Goal: Task Accomplishment & Management: Manage account settings

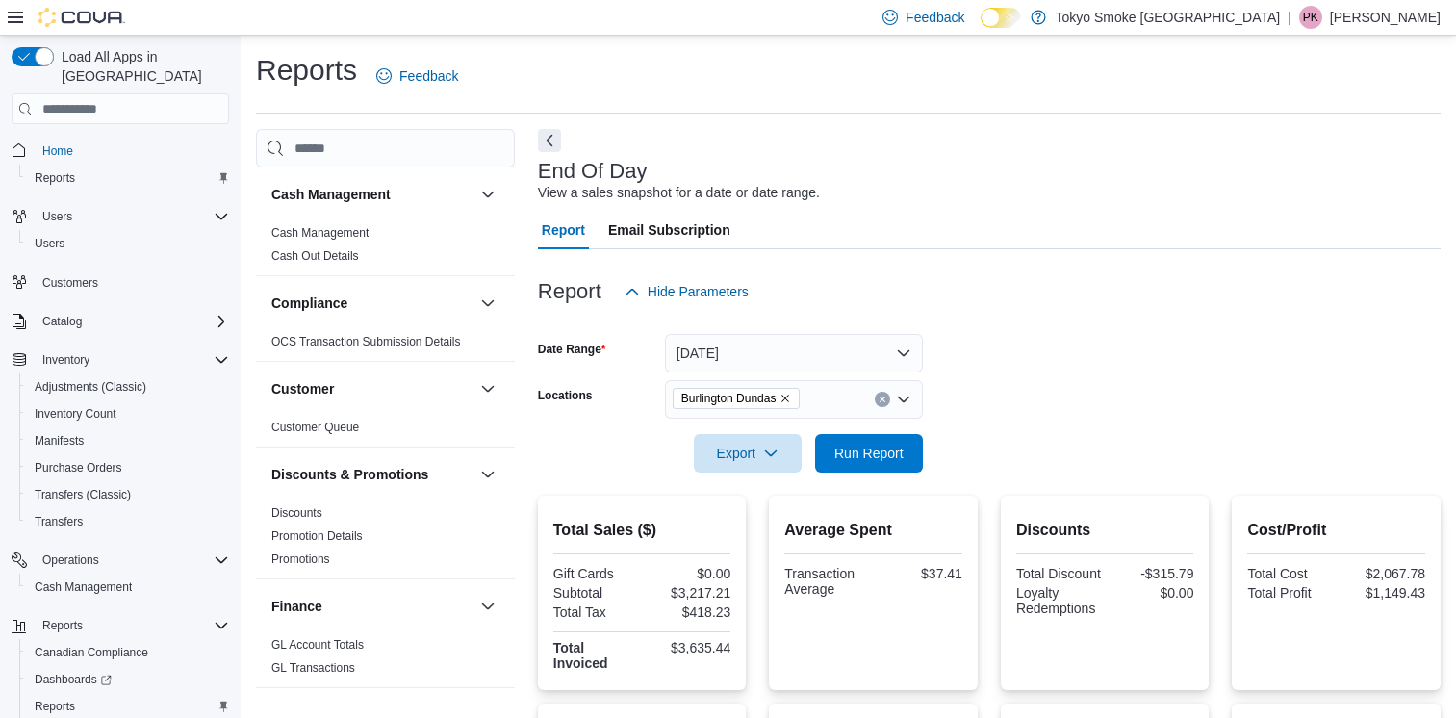
scroll to position [382, 0]
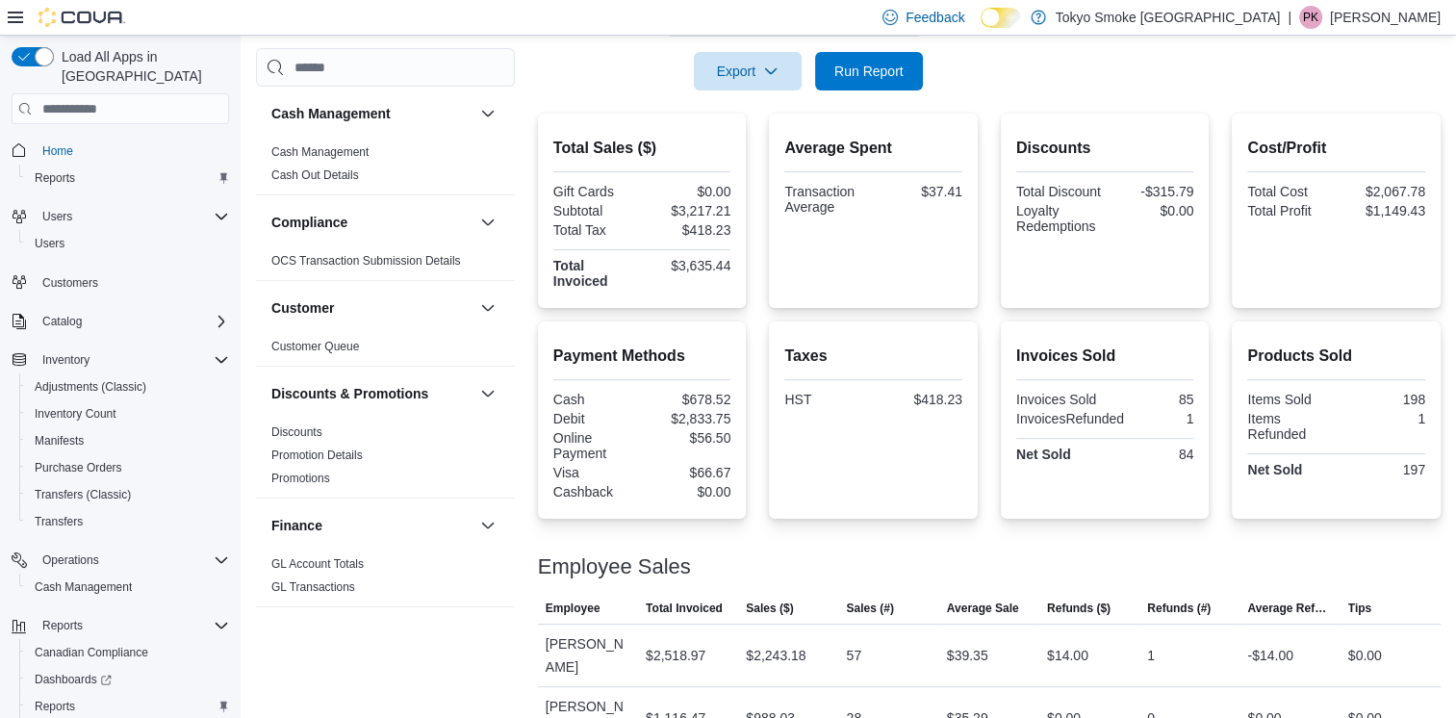
click at [1155, 65] on form "Date Range Today Locations Burlington Dundas Export Run Report" at bounding box center [989, 10] width 902 height 162
click at [1397, 16] on p "Peyton Kahro" at bounding box center [1385, 17] width 111 height 23
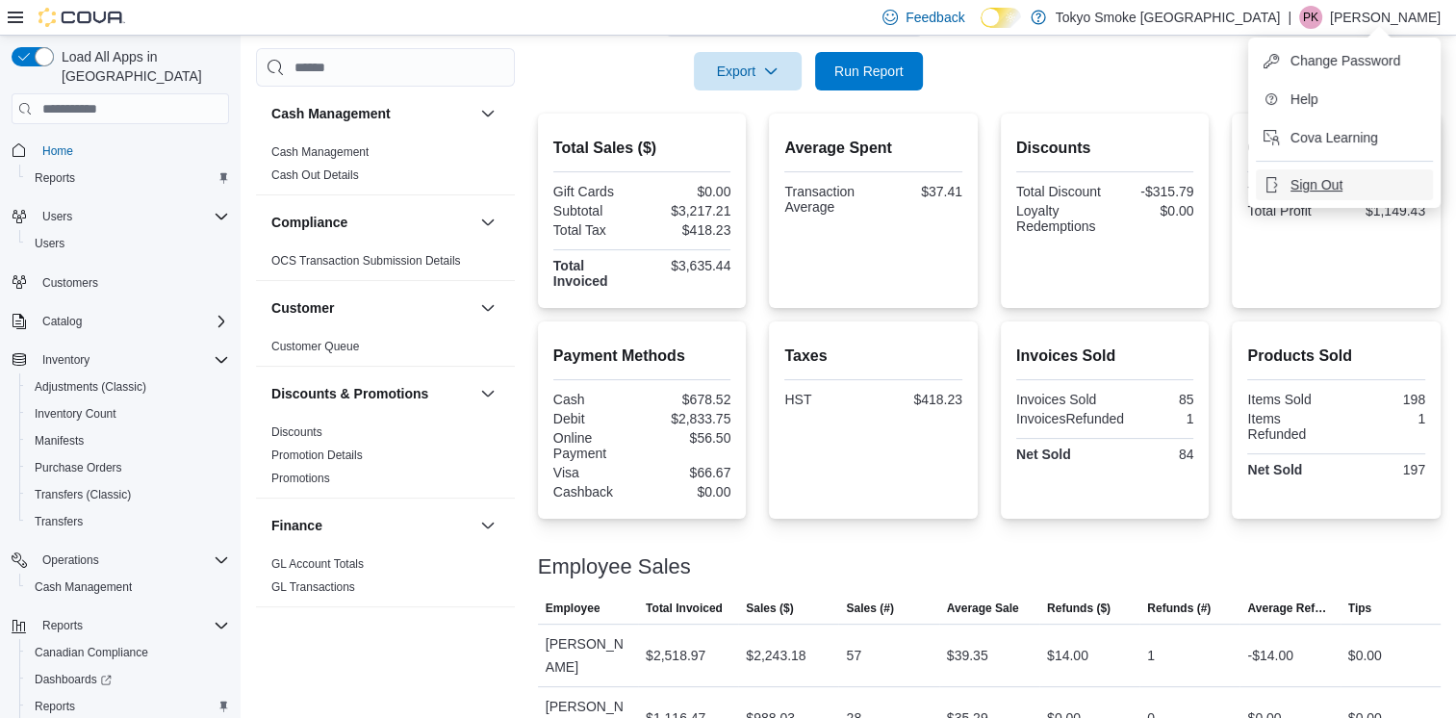
click at [1300, 184] on span "Sign Out" at bounding box center [1316, 184] width 52 height 19
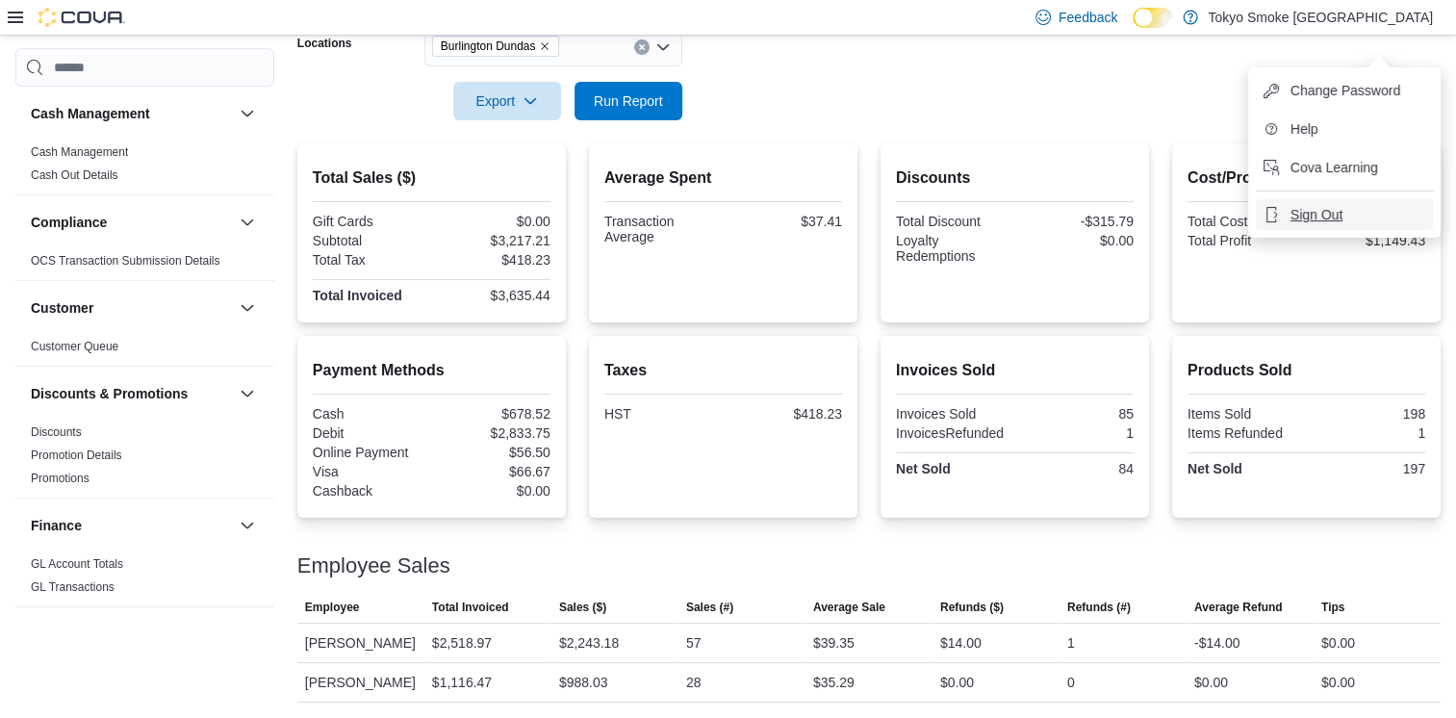
scroll to position [351, 0]
